Goal: Complete application form: Complete application form

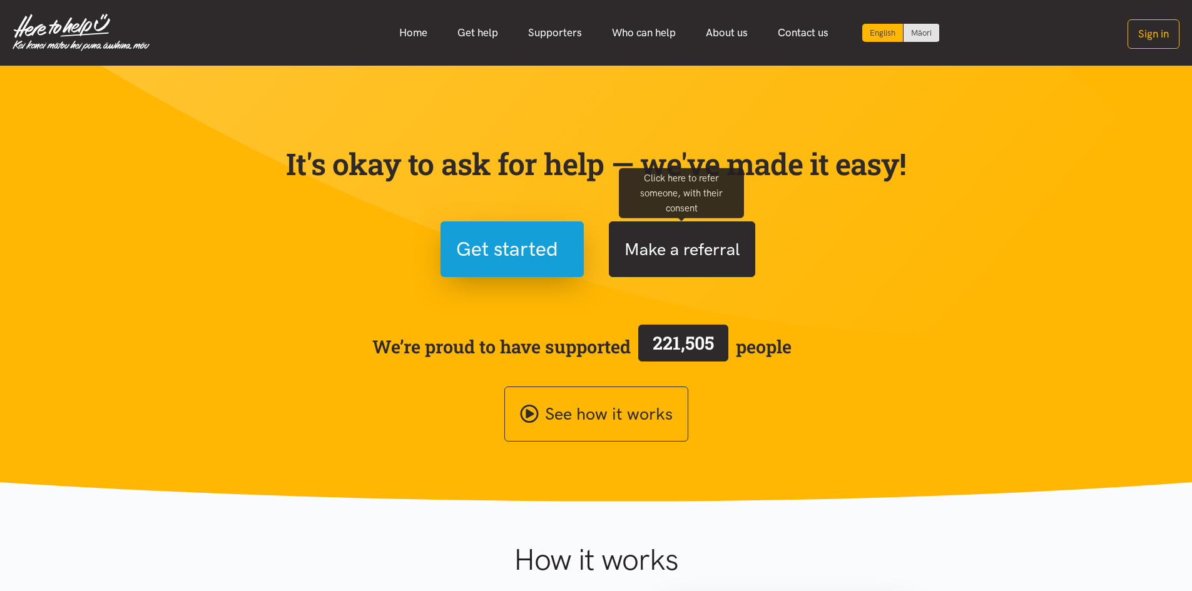
click at [692, 252] on button "Make a referral" at bounding box center [682, 249] width 146 height 56
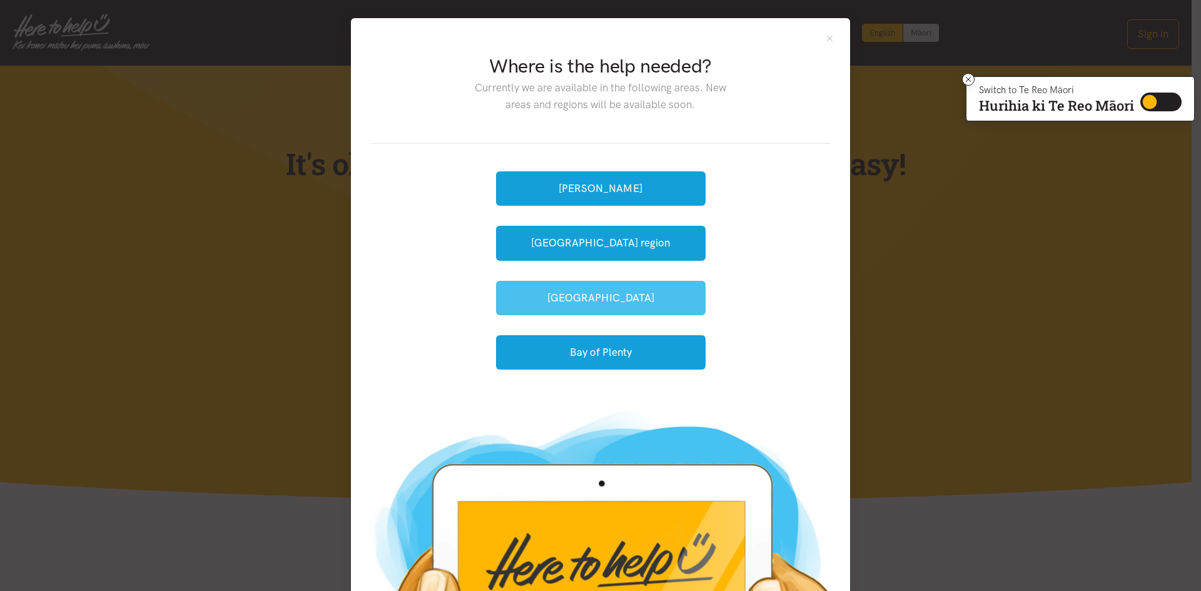
click at [582, 295] on button "[GEOGRAPHIC_DATA]" at bounding box center [601, 298] width 210 height 34
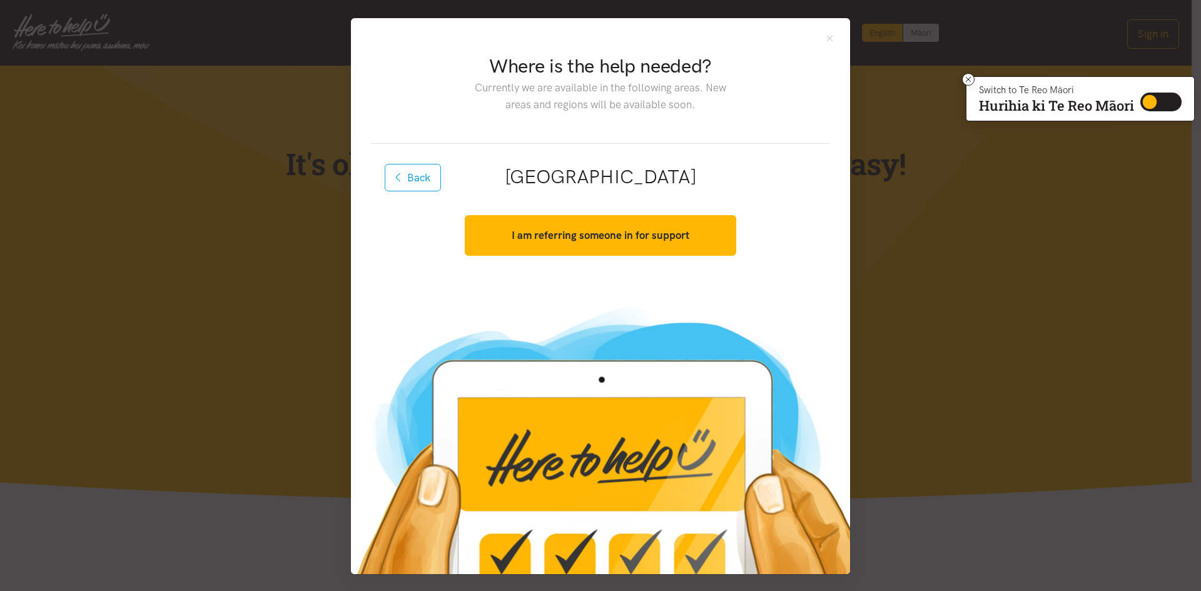
scroll to position [1, 0]
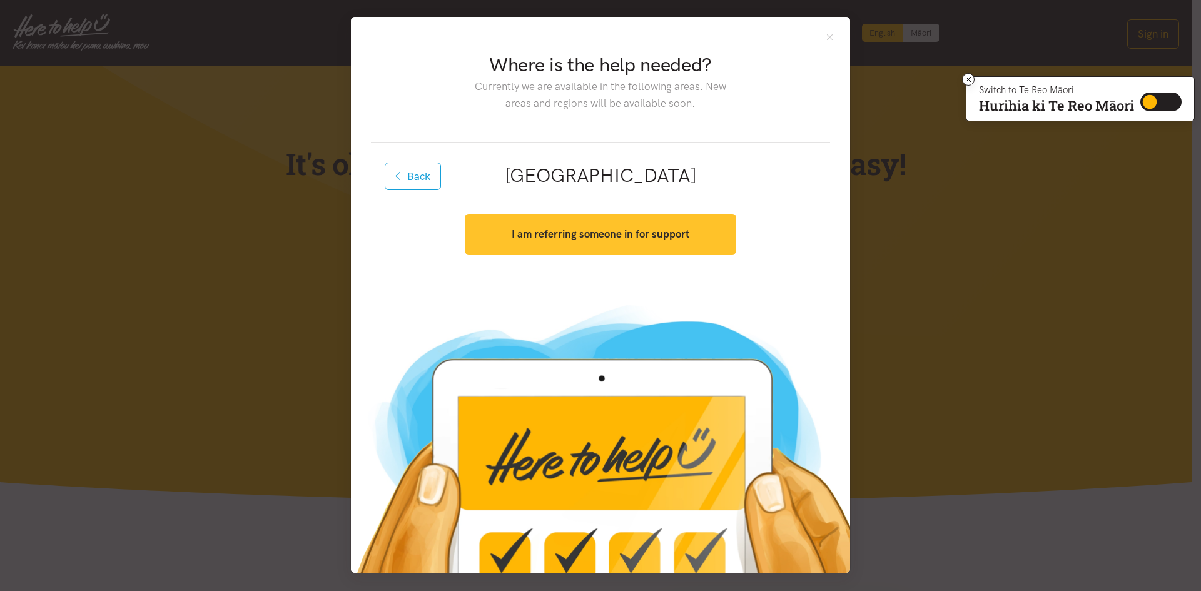
click at [624, 230] on strong "I am referring someone in for support" at bounding box center [601, 234] width 178 height 13
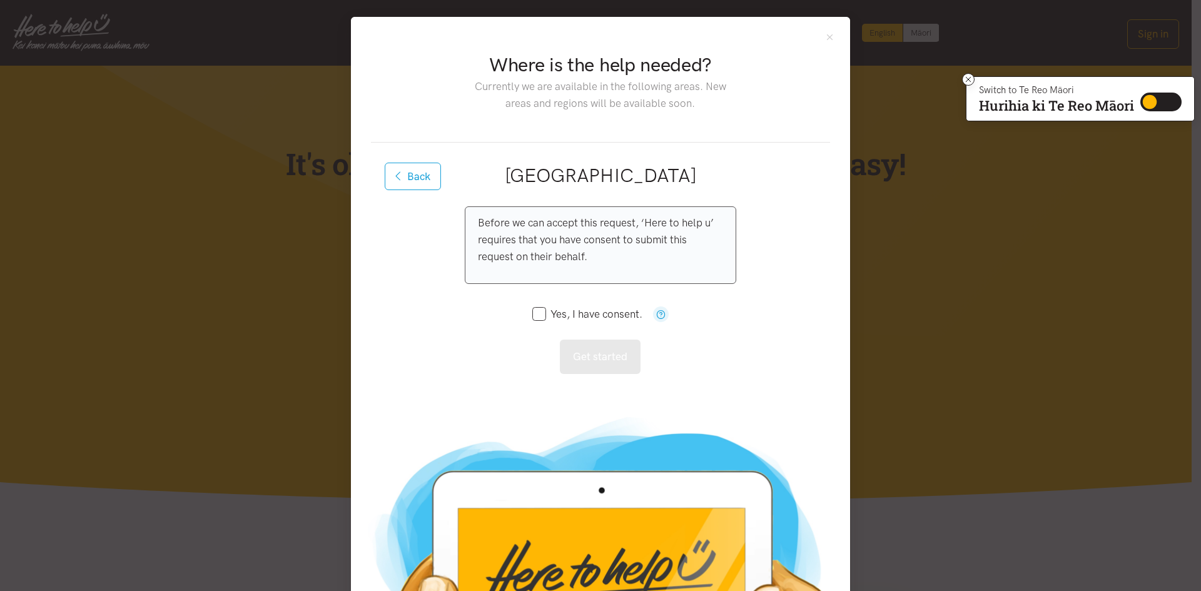
click at [536, 315] on input "Yes, I have consent." at bounding box center [587, 314] width 110 height 11
checkbox input "true"
click at [613, 358] on button "Get started" at bounding box center [600, 357] width 81 height 34
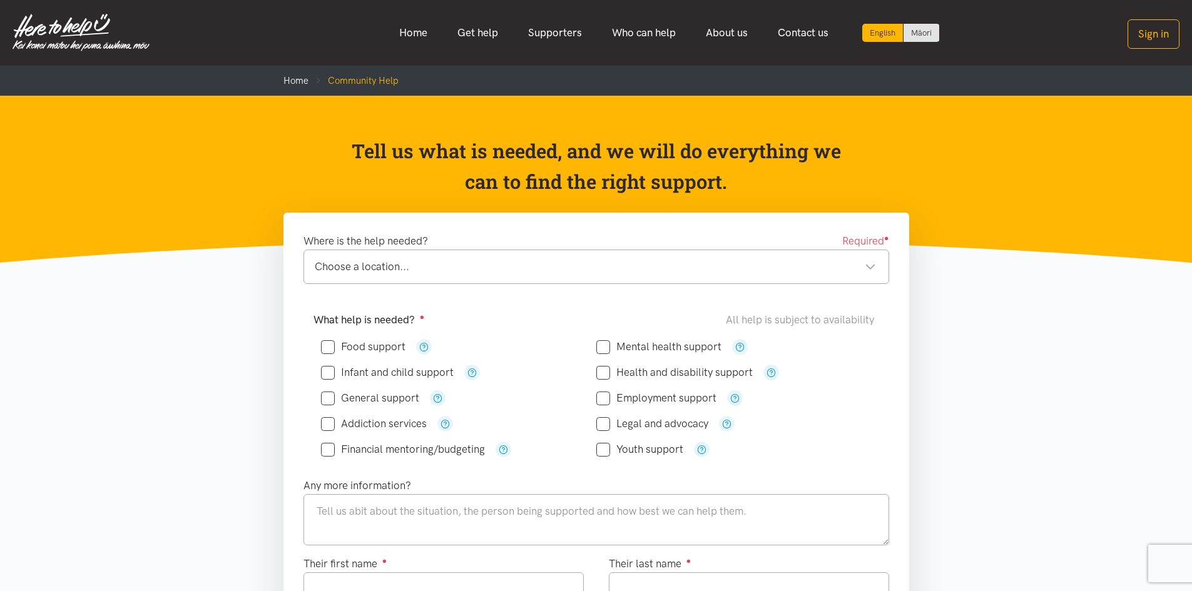
click at [328, 344] on input "Food support" at bounding box center [363, 347] width 84 height 11
checkbox input "true"
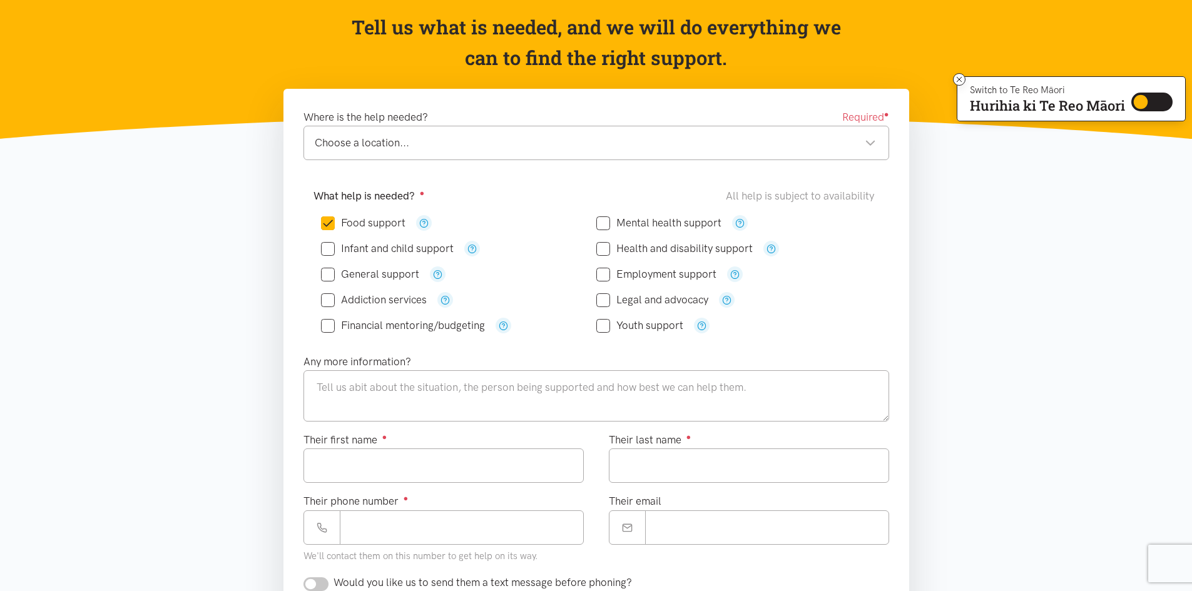
scroll to position [125, 0]
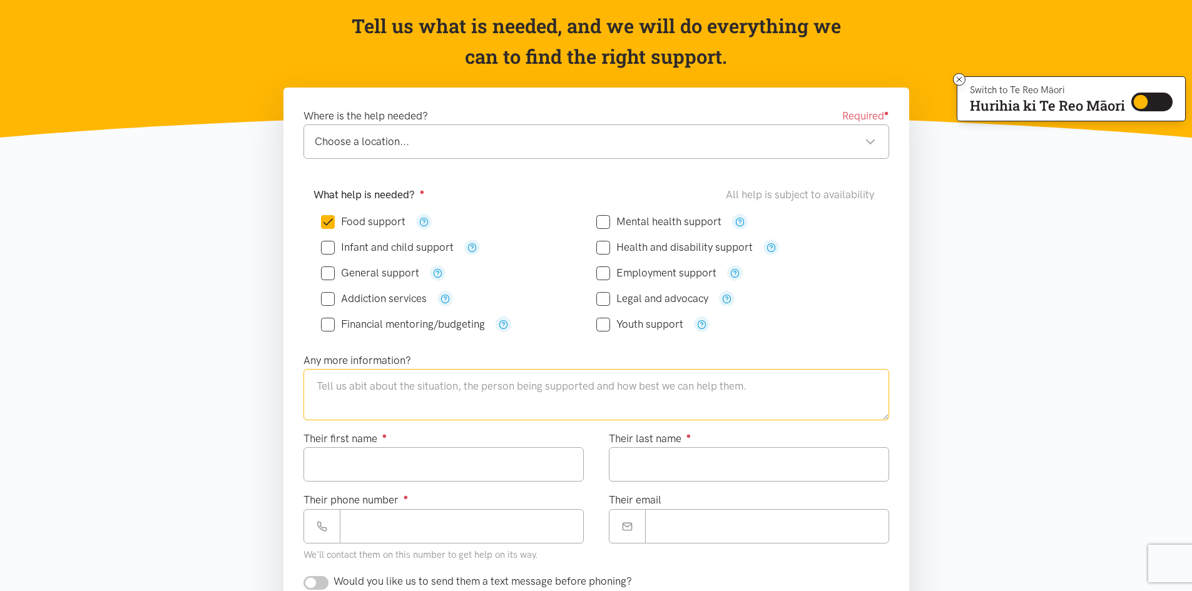
click at [420, 392] on textarea at bounding box center [596, 394] width 586 height 51
type textarea "Is currently needing support with food"
click at [419, 470] on input "Their first name ●" at bounding box center [443, 464] width 280 height 34
type input "*******"
click at [621, 475] on input "Their last name ●" at bounding box center [749, 464] width 280 height 34
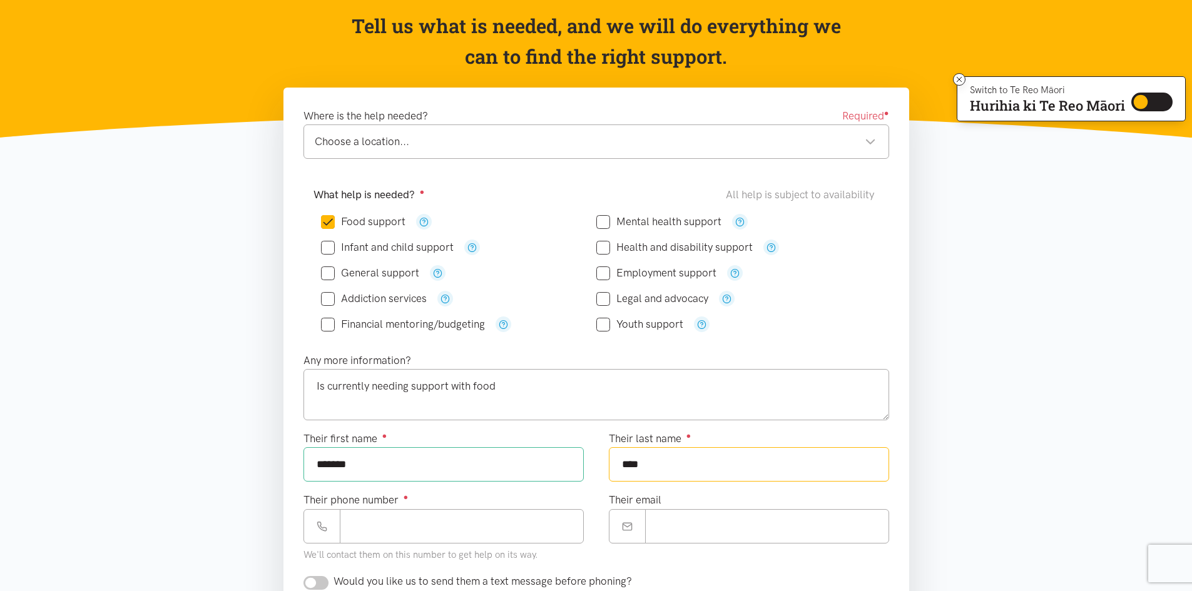
scroll to position [188, 0]
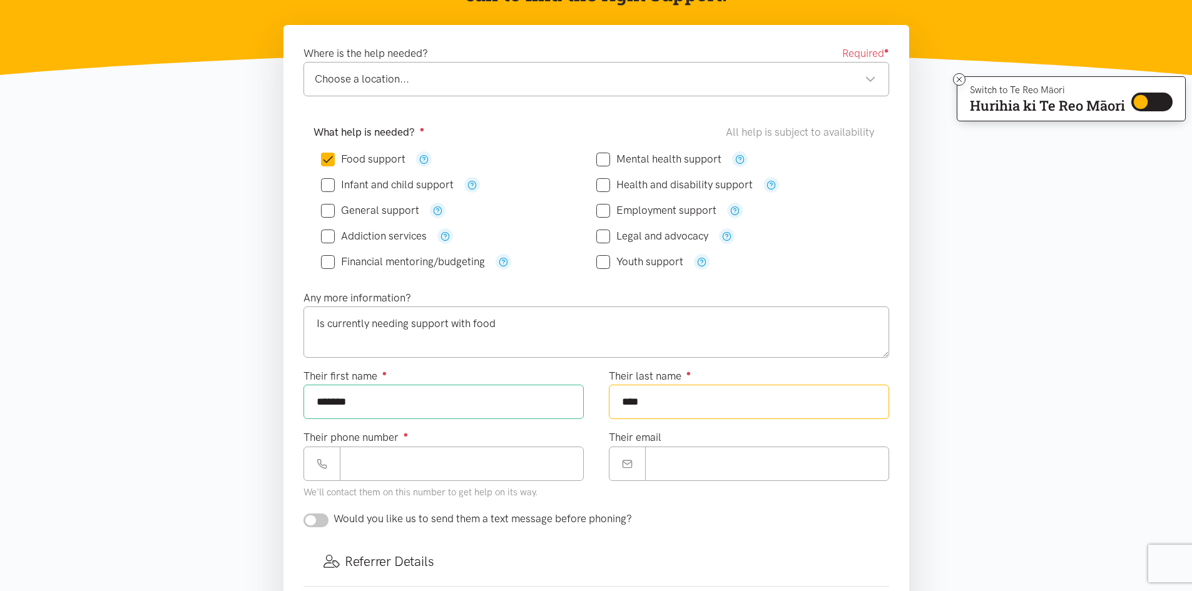
type input "****"
click at [481, 471] on input "Their phone number ●" at bounding box center [462, 464] width 244 height 34
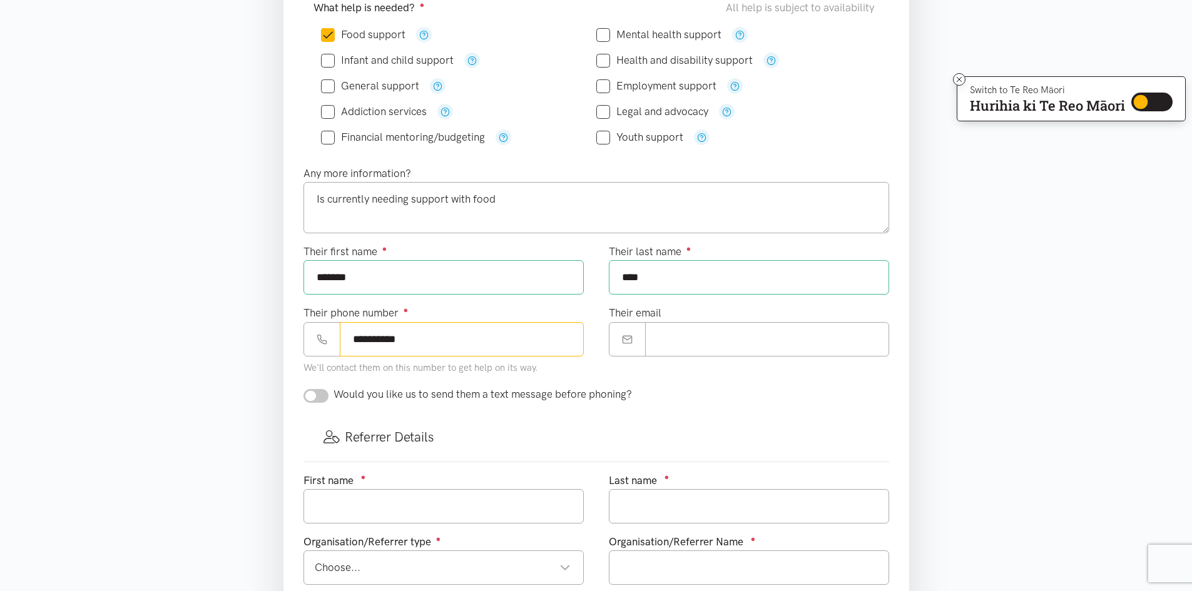
scroll to position [313, 0]
type input "**********"
click at [311, 394] on input "checkbox" at bounding box center [315, 396] width 25 height 14
checkbox input "true"
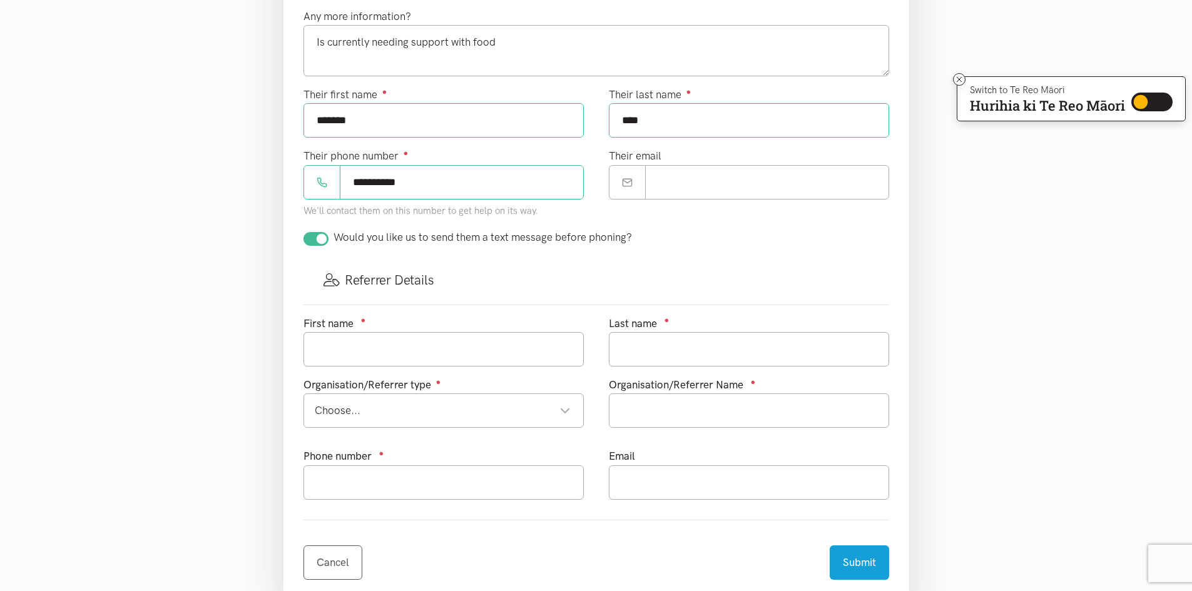
scroll to position [500, 0]
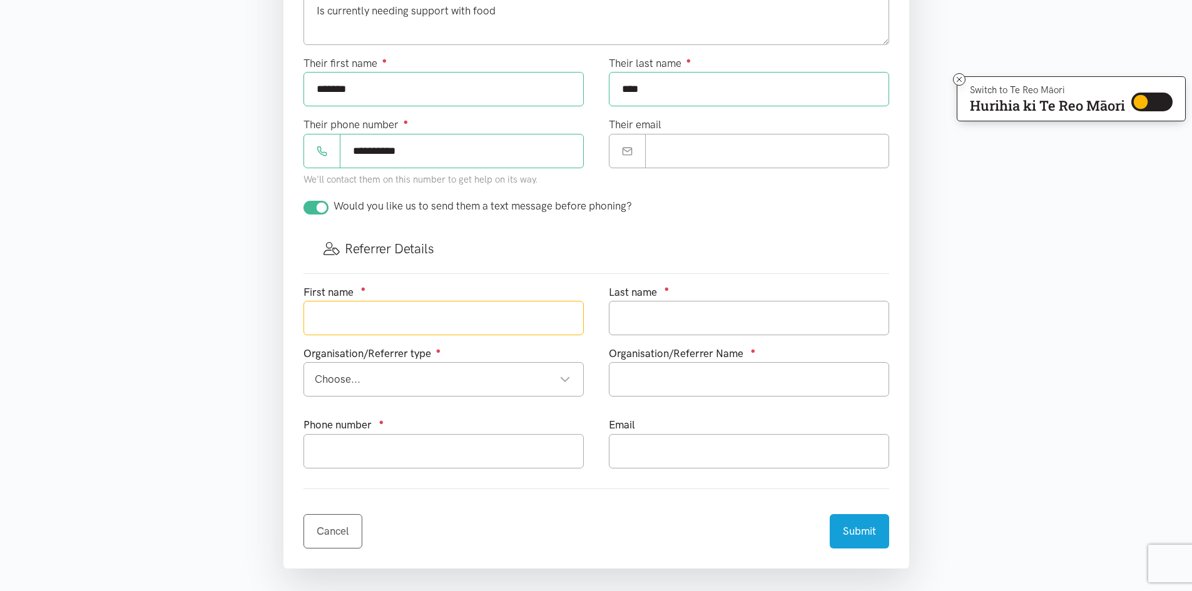
click at [392, 318] on input "text" at bounding box center [443, 318] width 280 height 34
type input "[PERSON_NAME]"
click at [637, 323] on input "text" at bounding box center [749, 318] width 280 height 34
click at [564, 380] on div "Choose..." at bounding box center [443, 379] width 256 height 17
type input "[PERSON_NAME]"
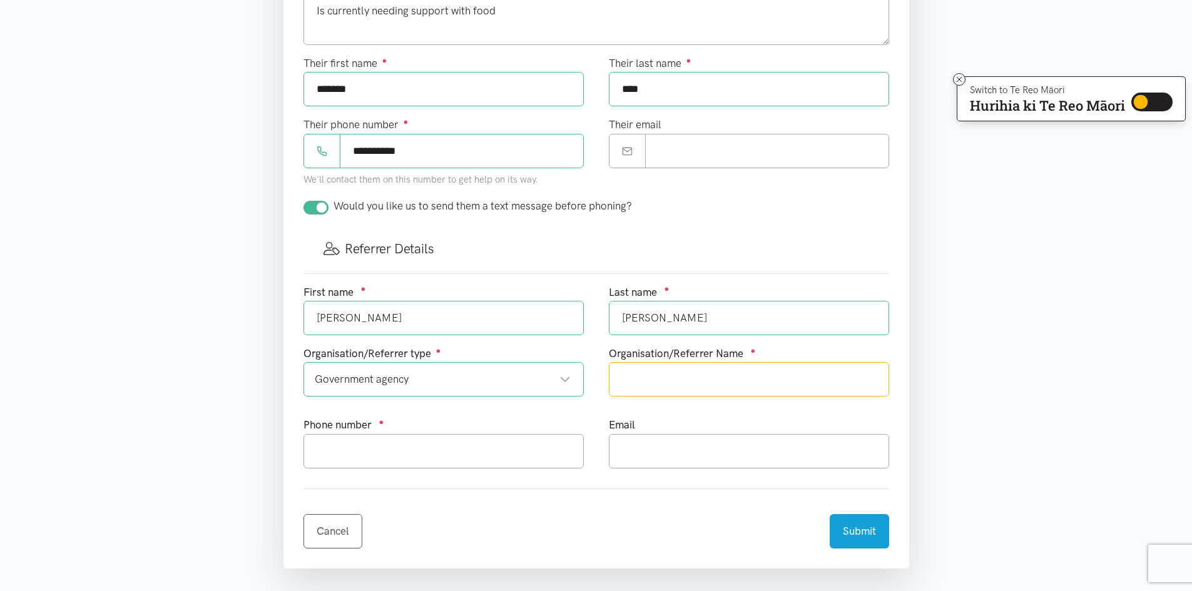
click at [650, 388] on input "text" at bounding box center [749, 379] width 280 height 34
type input "Community Corrections"
click at [471, 454] on input "text" at bounding box center [443, 451] width 280 height 34
type input "027 260 0365"
click at [686, 460] on input "text" at bounding box center [749, 451] width 280 height 34
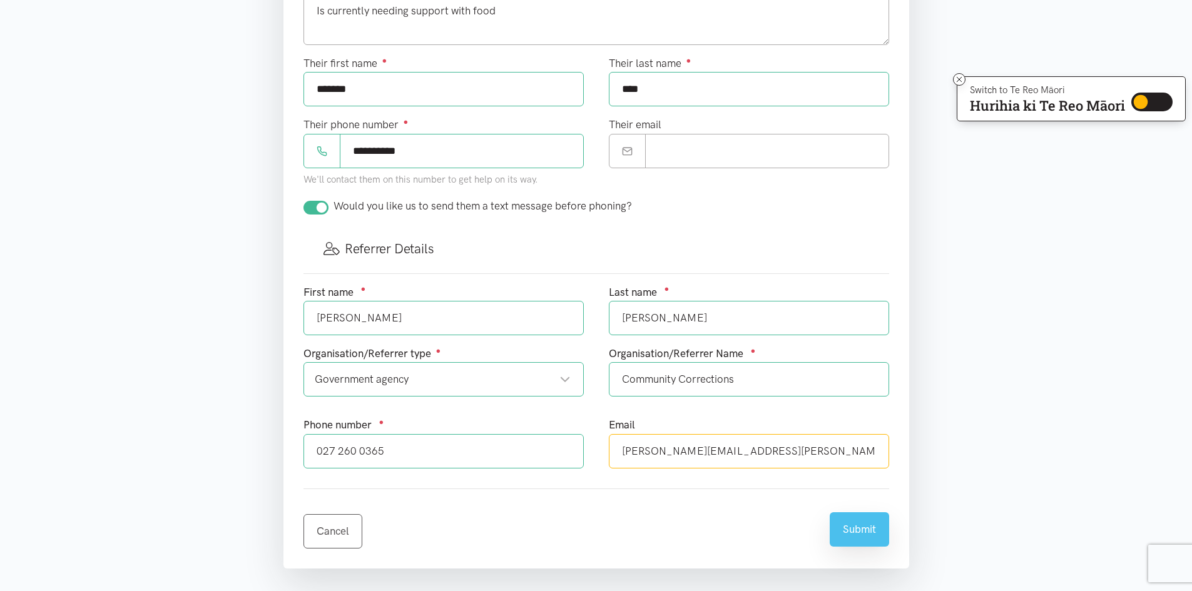
type input "[PERSON_NAME][EMAIL_ADDRESS][PERSON_NAME][DOMAIN_NAME]"
click at [866, 534] on button "Submit" at bounding box center [859, 529] width 59 height 34
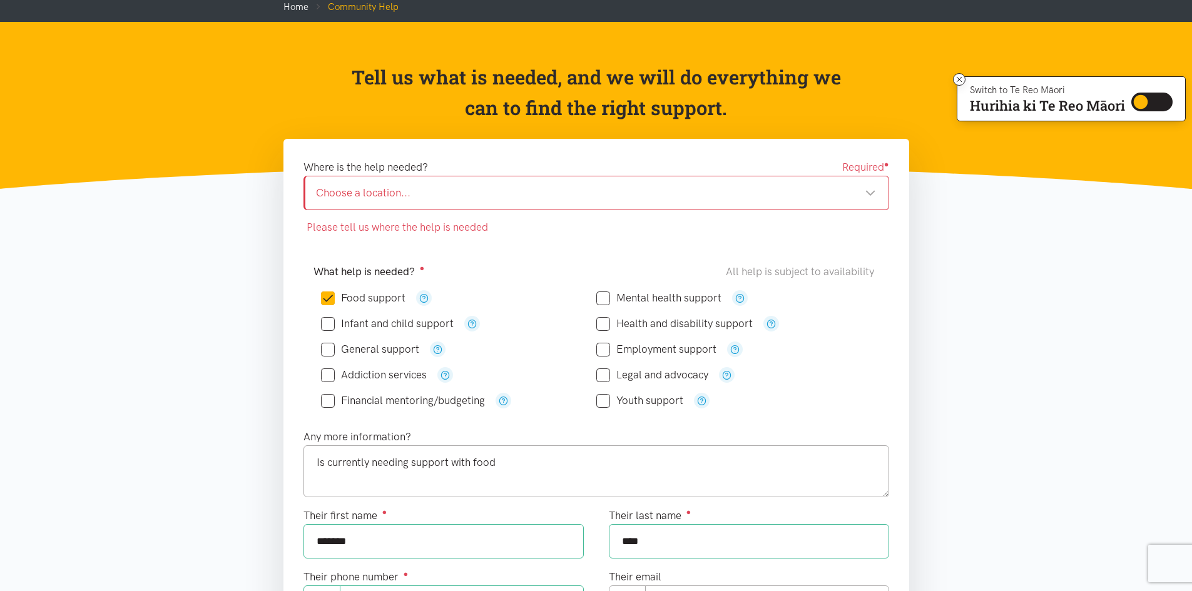
scroll to position [63, 0]
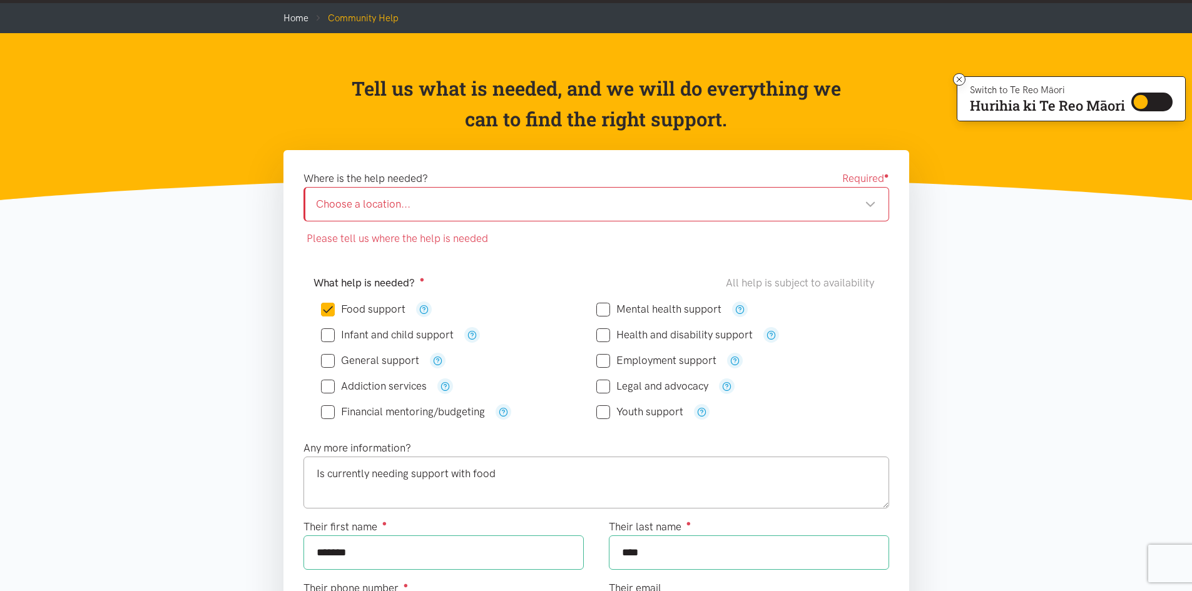
click at [872, 203] on div "Choose a location..." at bounding box center [596, 204] width 560 height 17
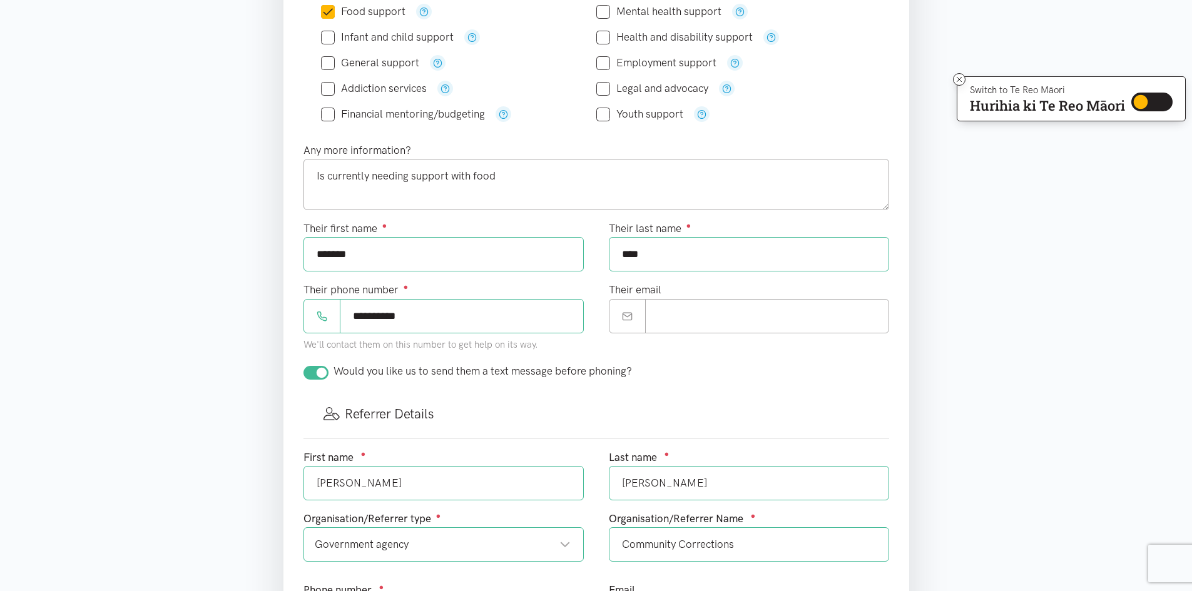
scroll to position [563, 0]
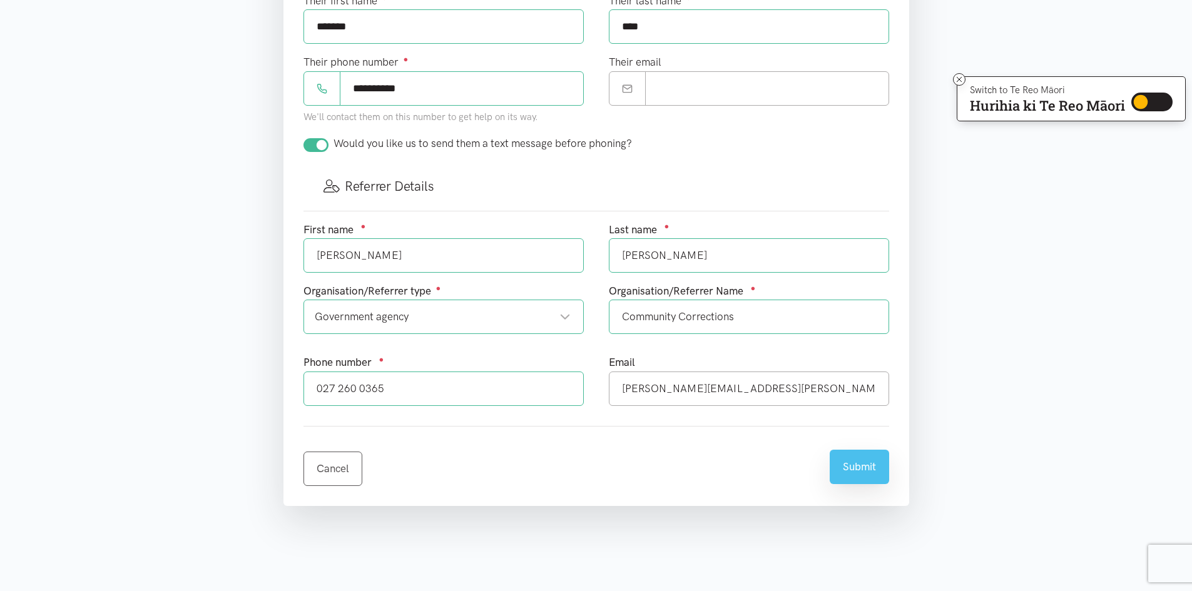
click at [850, 464] on button "Submit" at bounding box center [859, 467] width 59 height 34
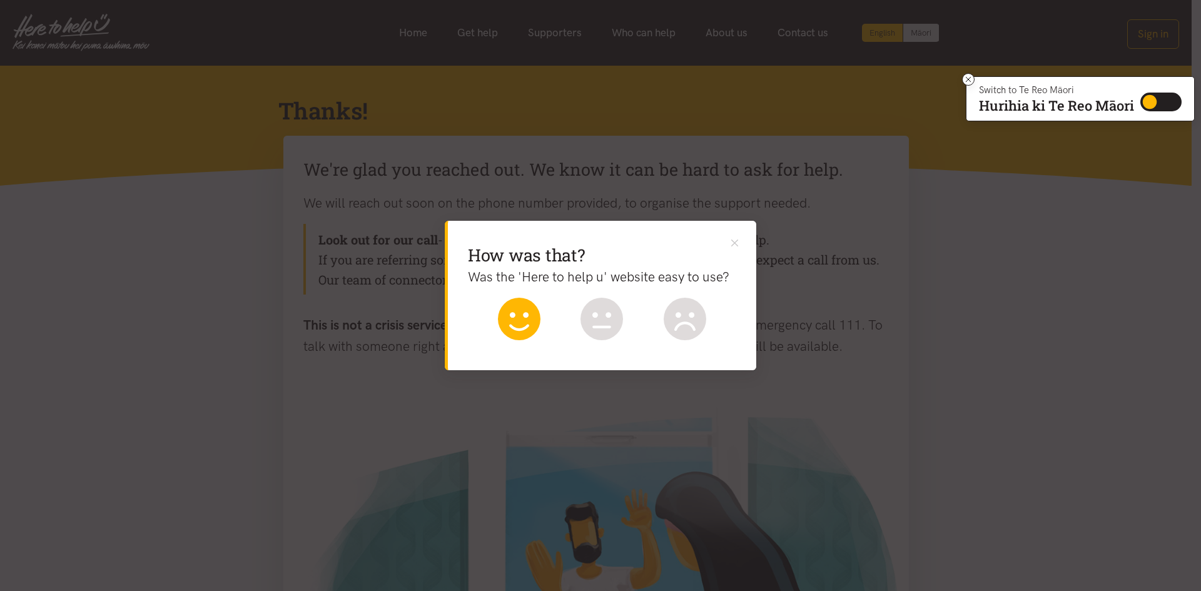
click at [528, 324] on icon at bounding box center [519, 319] width 43 height 43
